Goal: Complete application form

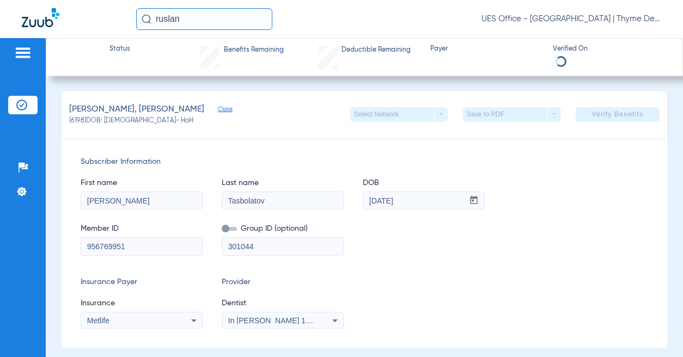
click at [172, 21] on input "ruslan" at bounding box center [204, 19] width 136 height 22
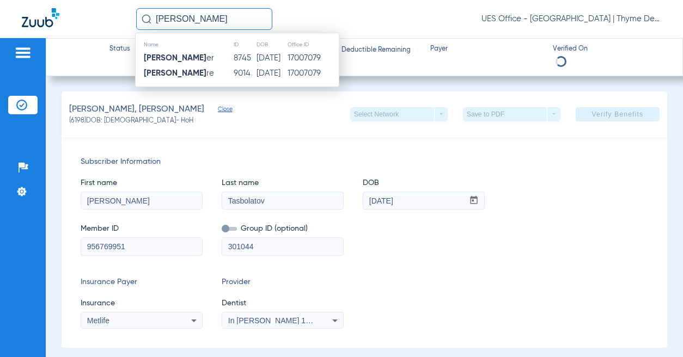
type input "[PERSON_NAME]"
click at [199, 58] on td "[PERSON_NAME] er" at bounding box center [184, 58] width 97 height 15
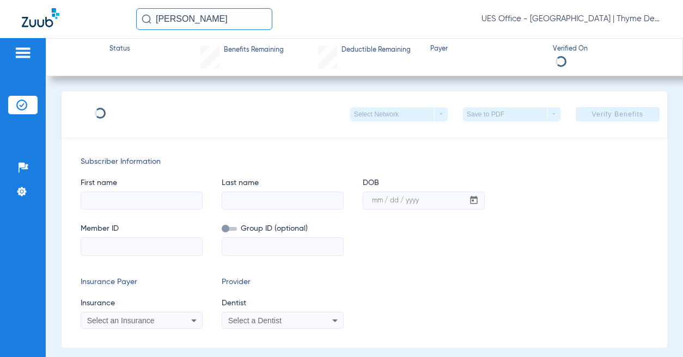
type input "Shira"
type input "[PERSON_NAME]"
type input "[DATE]"
type input "125178835801"
type input "03118 00003"
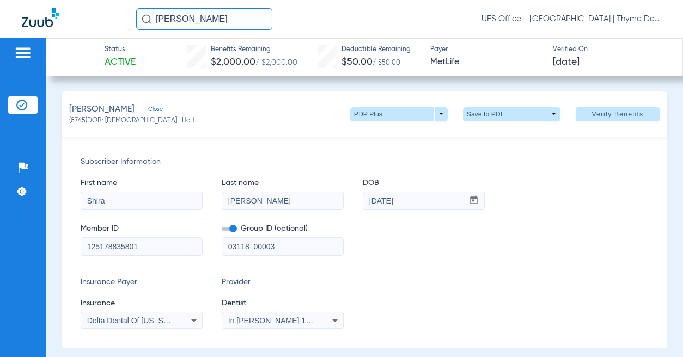
click at [591, 116] on span "Verify Benefits" at bounding box center [617, 114] width 52 height 9
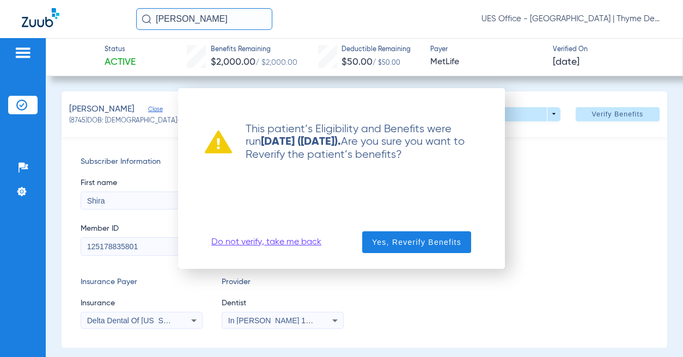
click at [543, 239] on div at bounding box center [341, 178] width 683 height 357
